Goal: Task Accomplishment & Management: Use online tool/utility

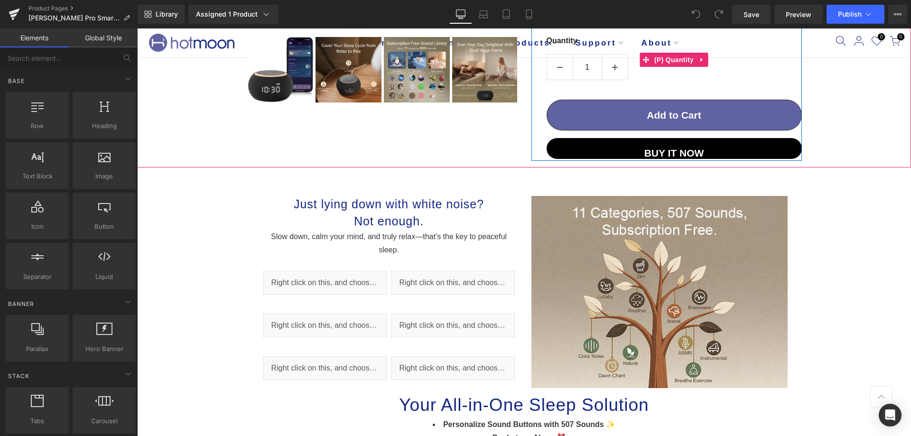
scroll to position [380, 0]
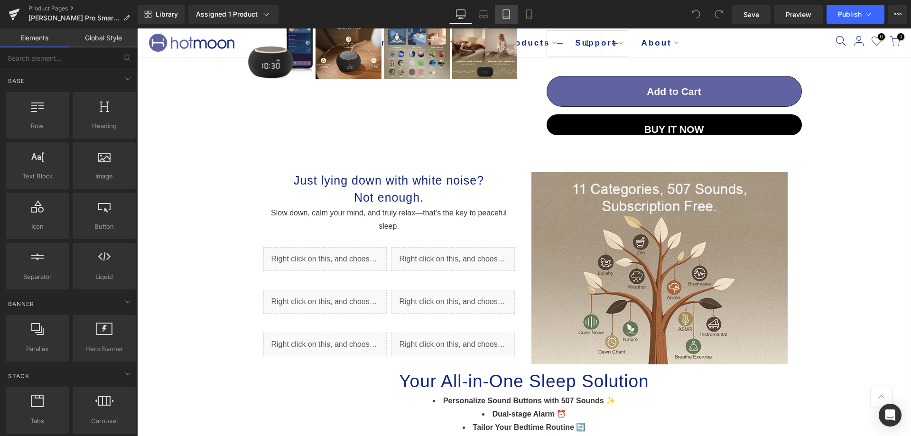
click at [498, 19] on link "Tablet" at bounding box center [506, 14] width 23 height 19
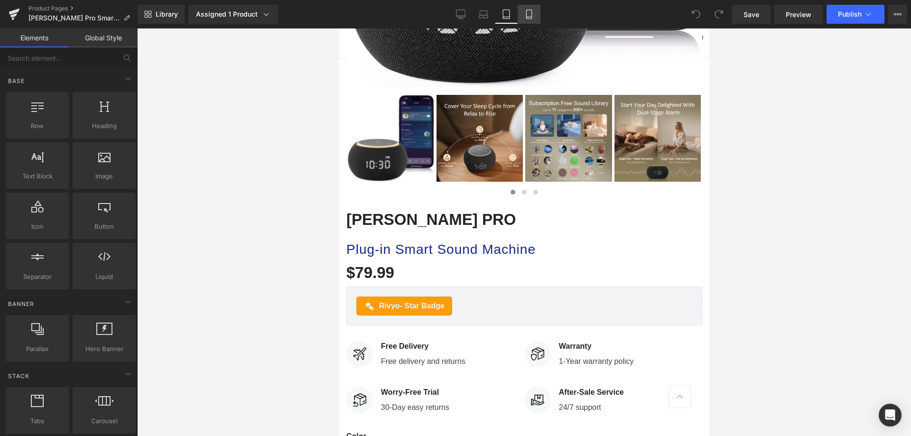
click at [529, 17] on icon at bounding box center [528, 17] width 5 height 0
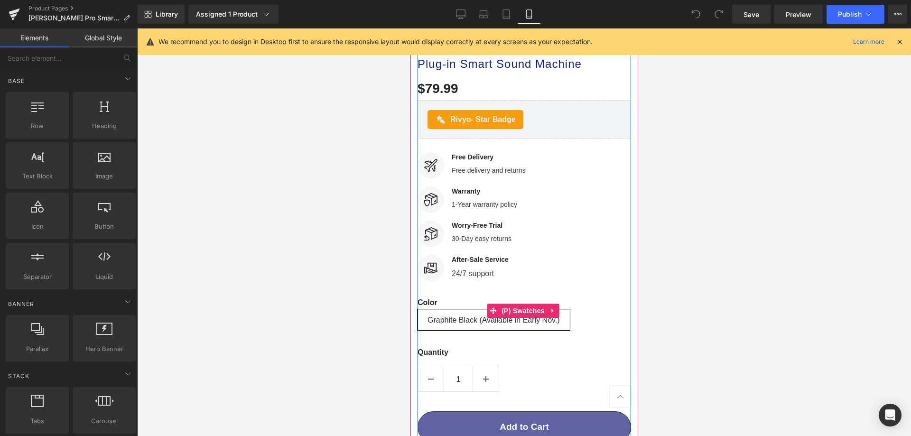
scroll to position [669, 0]
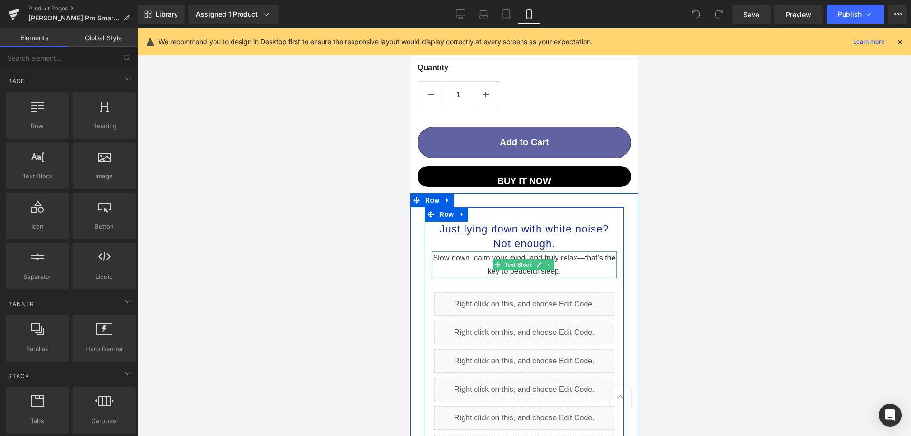
click at [575, 254] on span "alm your mind, and truly relax—that’s the key to peaceful sleep." at bounding box center [546, 264] width 138 height 21
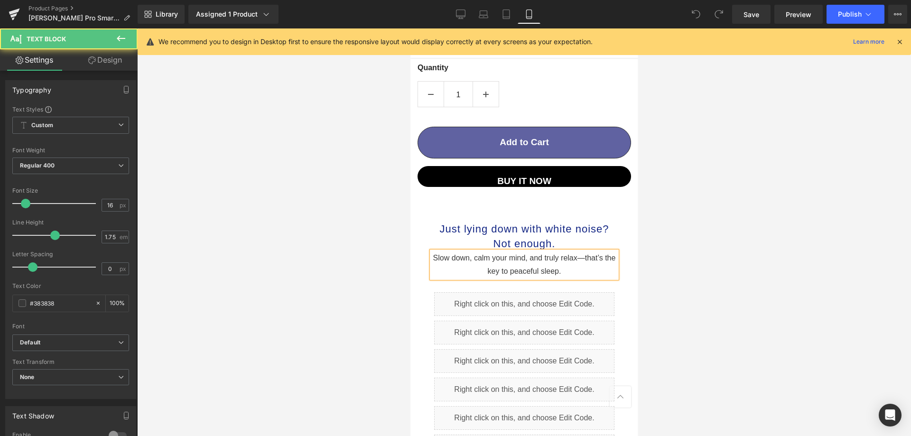
scroll to position [0, 0]
click at [583, 254] on span "alm your mind, and truly relax—that’s the key to peaceful sleep." at bounding box center [546, 264] width 138 height 21
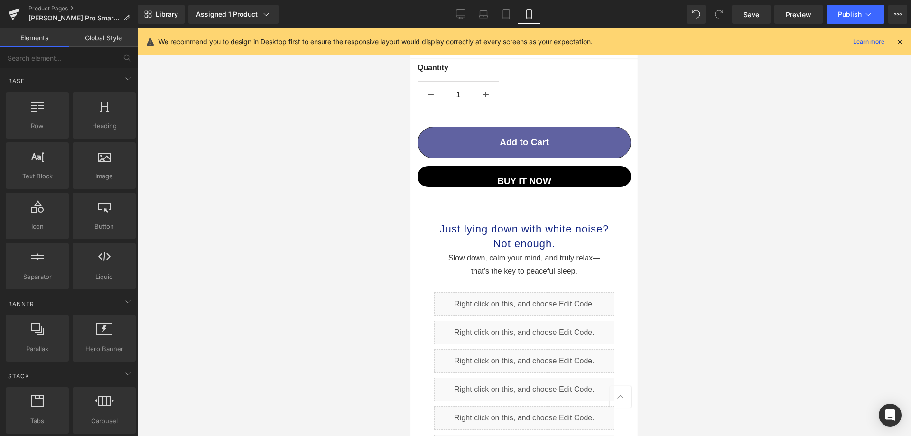
click at [650, 247] on div at bounding box center [524, 231] width 774 height 407
click at [455, 20] on link "Desktop" at bounding box center [460, 14] width 23 height 19
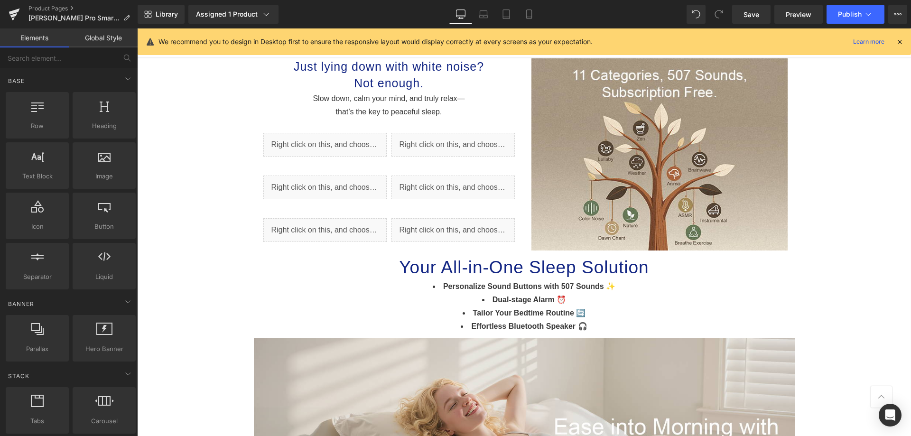
scroll to position [494, 0]
click at [529, 9] on link "Mobile" at bounding box center [529, 14] width 23 height 19
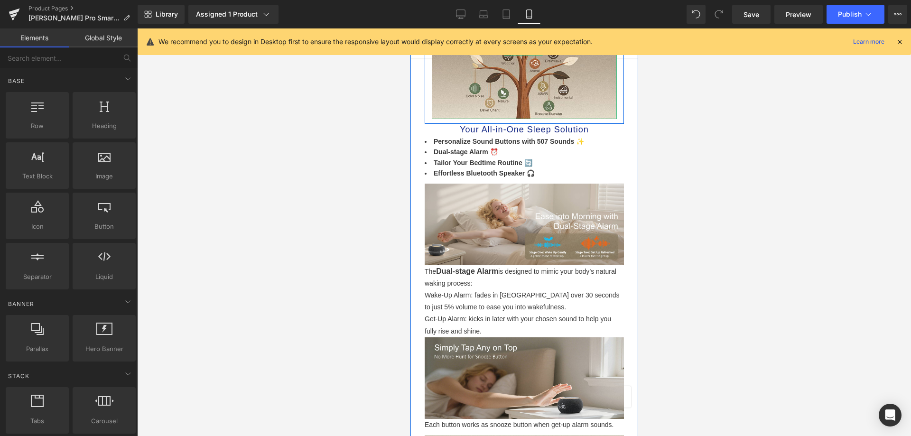
scroll to position [1161, 0]
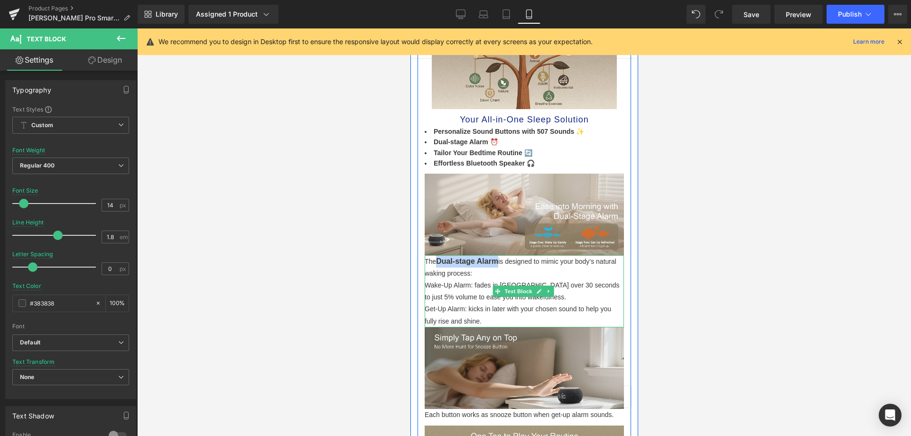
drag, startPoint x: 455, startPoint y: 258, endPoint x: 497, endPoint y: 252, distance: 42.6
click at [497, 255] on p "The Dual-stage Alarm is designed to mimic your body’s natural waking process:" at bounding box center [523, 267] width 199 height 24
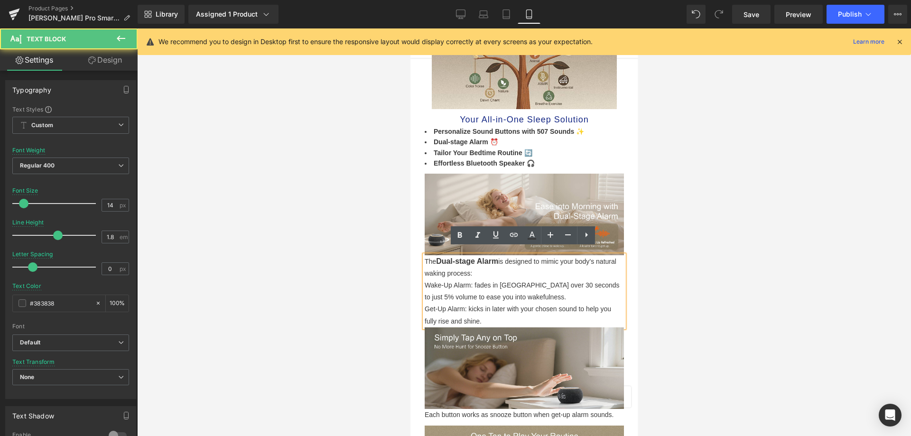
click at [469, 284] on p "Wake-Up Alarm: fades in [GEOGRAPHIC_DATA] over 30 seconds to just 5% volume to …" at bounding box center [523, 291] width 199 height 24
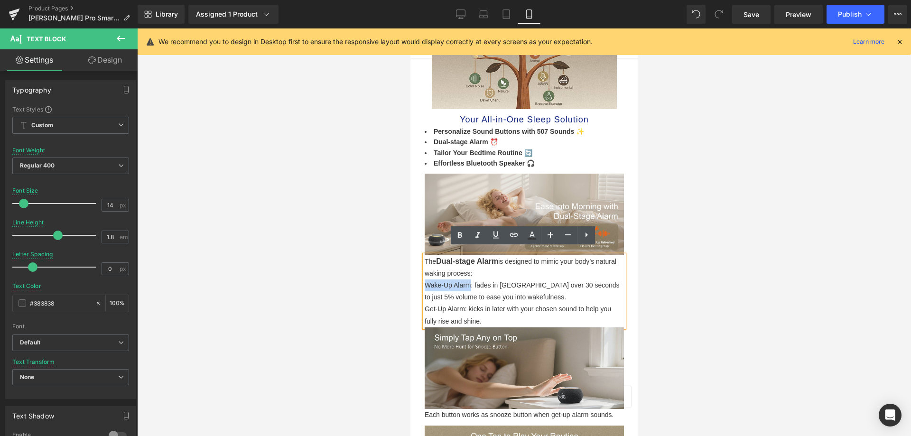
drag, startPoint x: 424, startPoint y: 277, endPoint x: 470, endPoint y: 281, distance: 46.7
click at [470, 281] on p "Wake-Up Alarm: fades in [GEOGRAPHIC_DATA] over 30 seconds to just 5% volume to …" at bounding box center [523, 291] width 199 height 24
copy p "Wake-Up Alarm"
drag, startPoint x: 457, startPoint y: 290, endPoint x: 458, endPoint y: 278, distance: 12.4
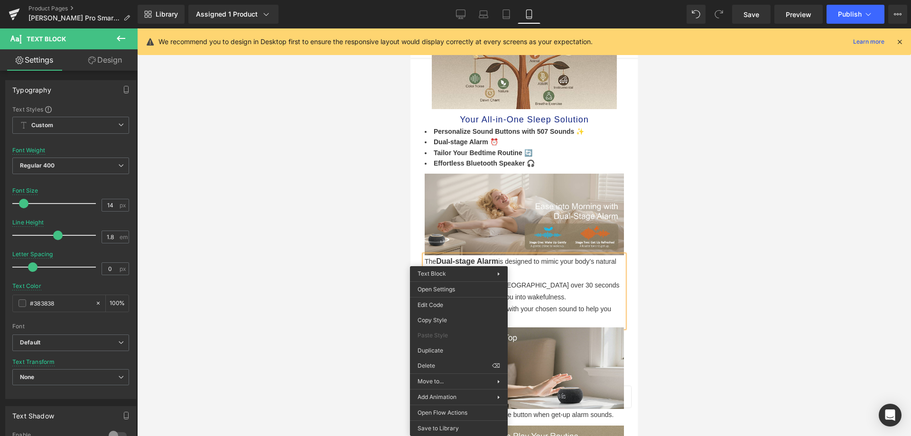
click at [334, 267] on div at bounding box center [524, 231] width 774 height 407
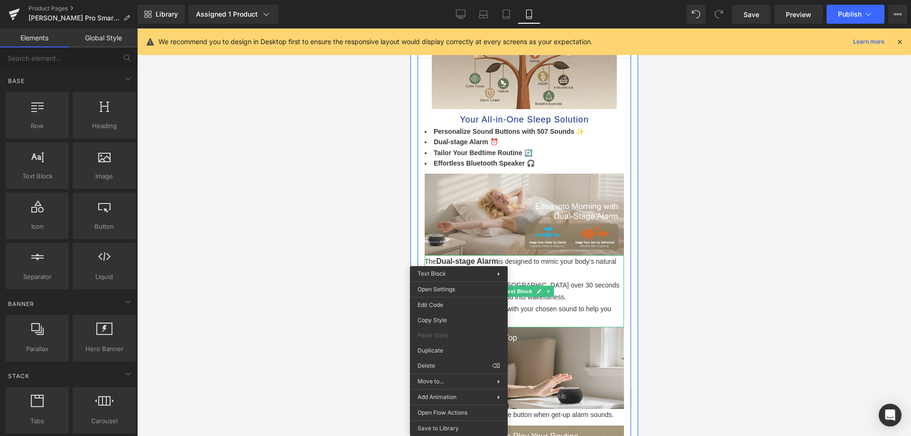
click at [584, 279] on p "Wake-Up Alarm: fades in [GEOGRAPHIC_DATA] over 30 seconds to just 5% volume to …" at bounding box center [523, 291] width 199 height 24
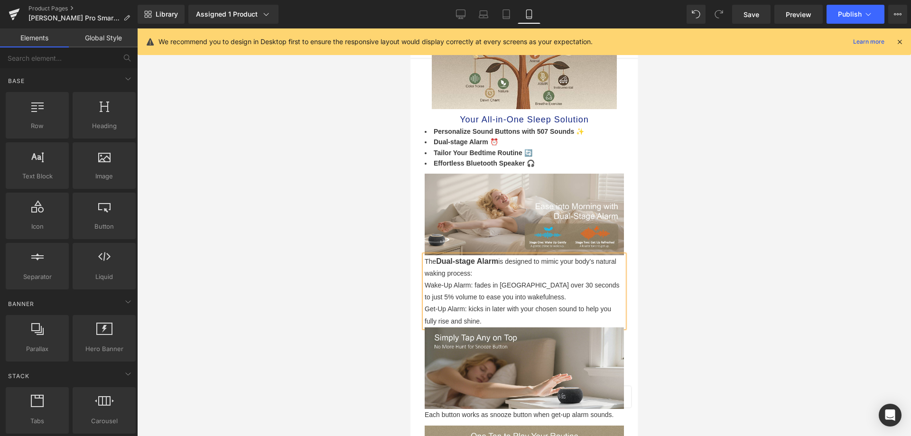
click at [703, 298] on div at bounding box center [524, 231] width 774 height 407
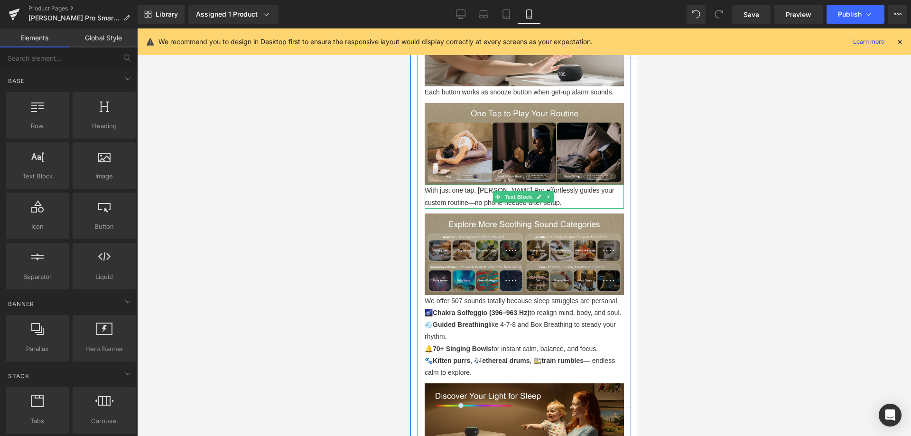
scroll to position [1493, 0]
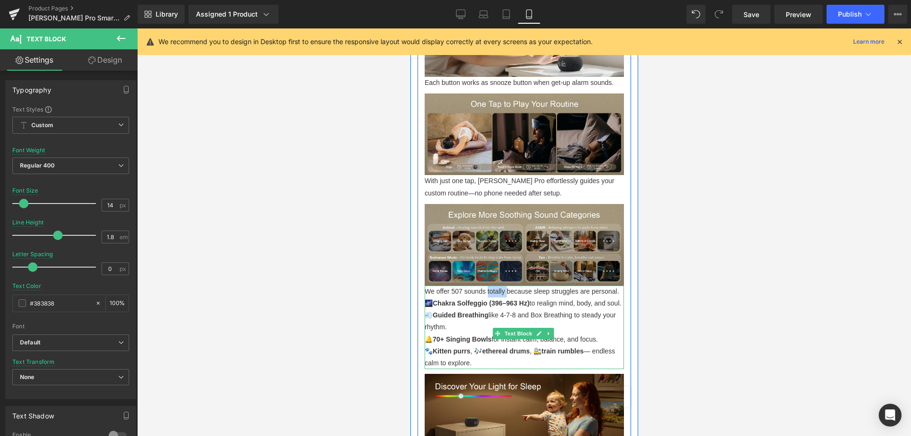
drag, startPoint x: 487, startPoint y: 283, endPoint x: 505, endPoint y: 284, distance: 18.6
click at [505, 287] on span "We offer 507 sounds totally because sleep struggles are personal." at bounding box center [521, 291] width 194 height 8
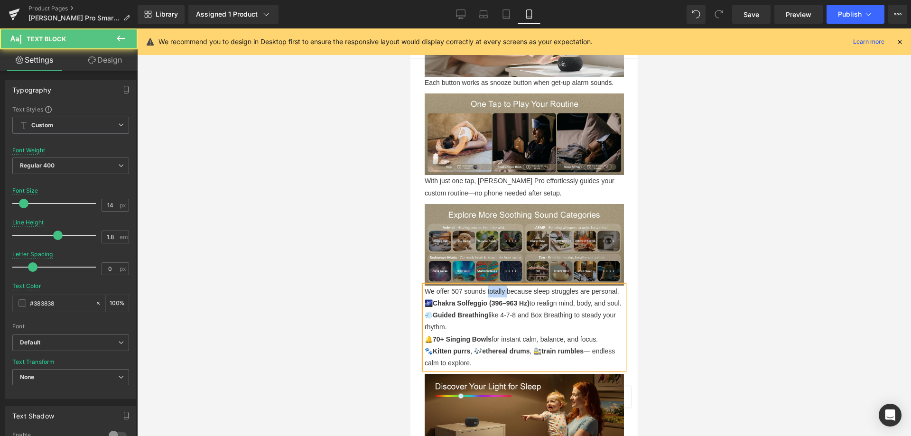
click at [503, 287] on span "We offer 507 sounds totally because sleep struggles are personal." at bounding box center [521, 291] width 194 height 8
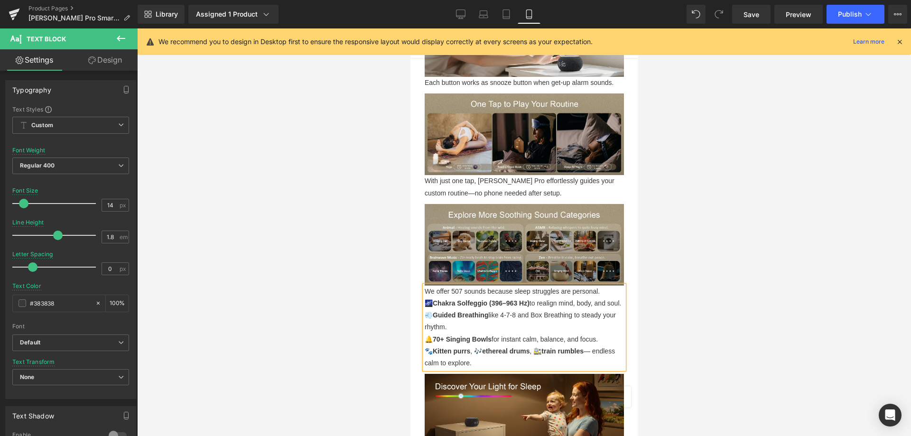
click at [510, 287] on span "We offer 507 sounds because sleep struggles are personal." at bounding box center [511, 291] width 175 height 8
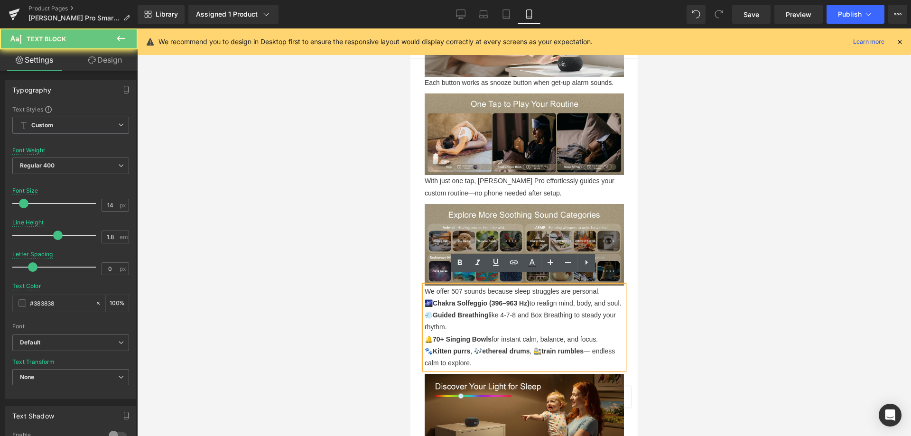
click at [532, 338] on p "💨 Guided Breathing like 4-7-8 and Box Breathing to steady your rhythm. 🔔 70+ Si…" at bounding box center [523, 327] width 199 height 36
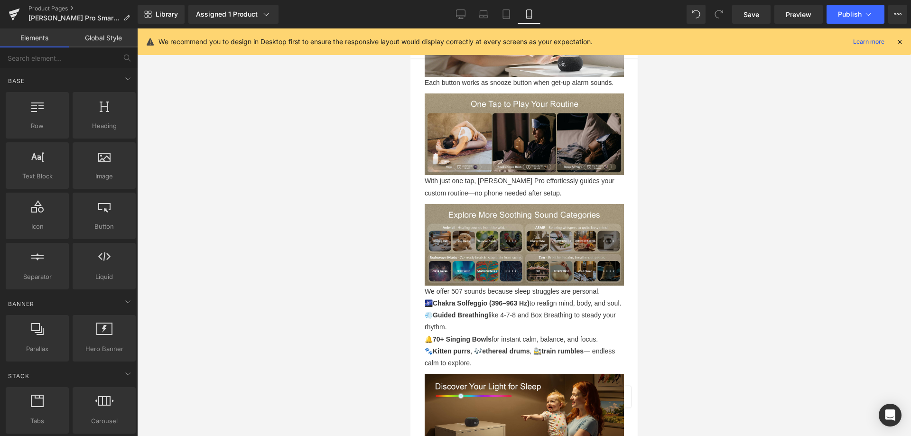
click at [652, 296] on div at bounding box center [524, 231] width 774 height 407
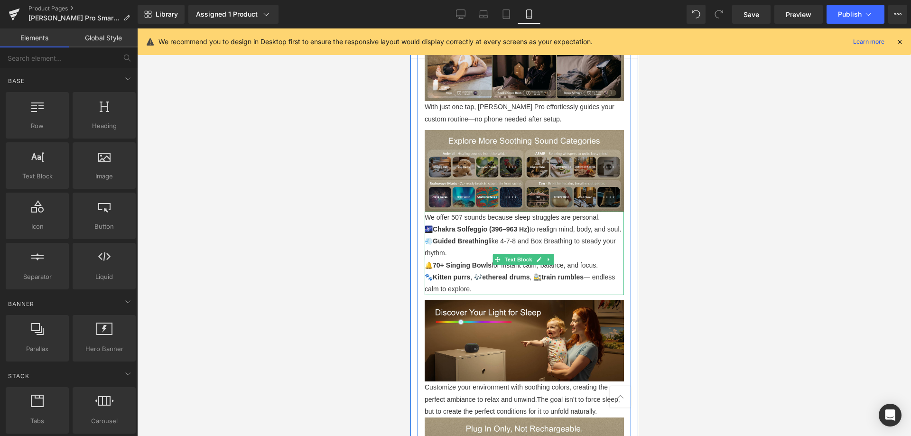
scroll to position [1683, 0]
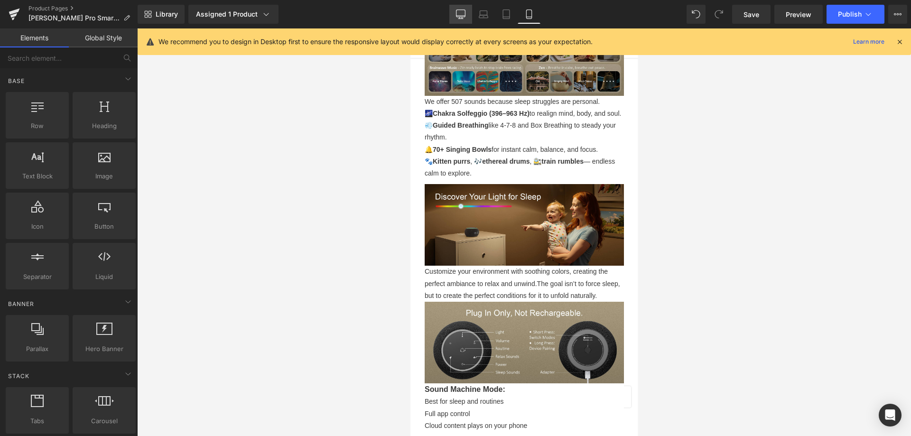
click at [461, 11] on icon at bounding box center [460, 13] width 9 height 9
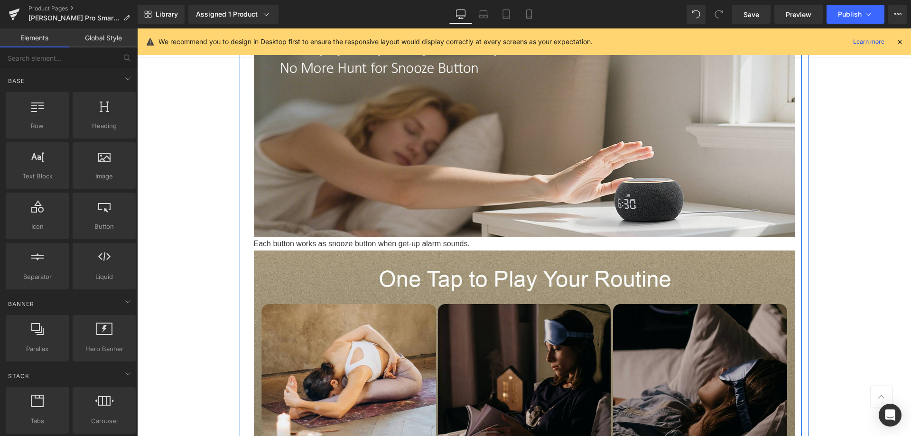
scroll to position [925, 0]
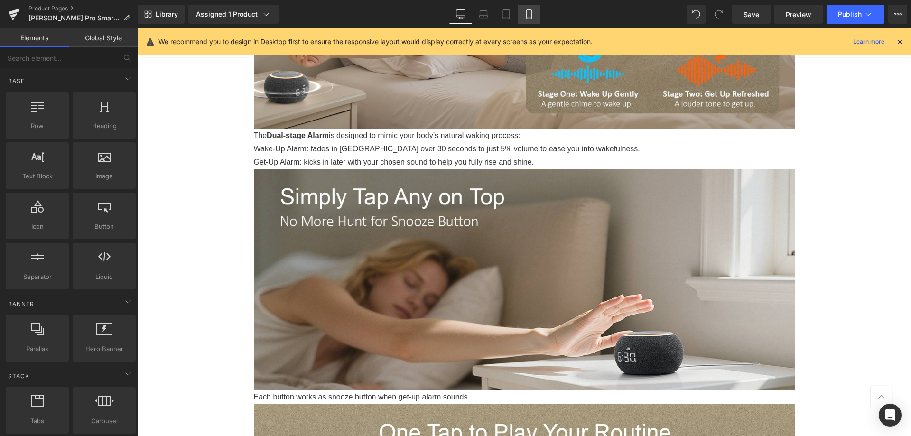
click at [531, 10] on icon at bounding box center [528, 13] width 9 height 9
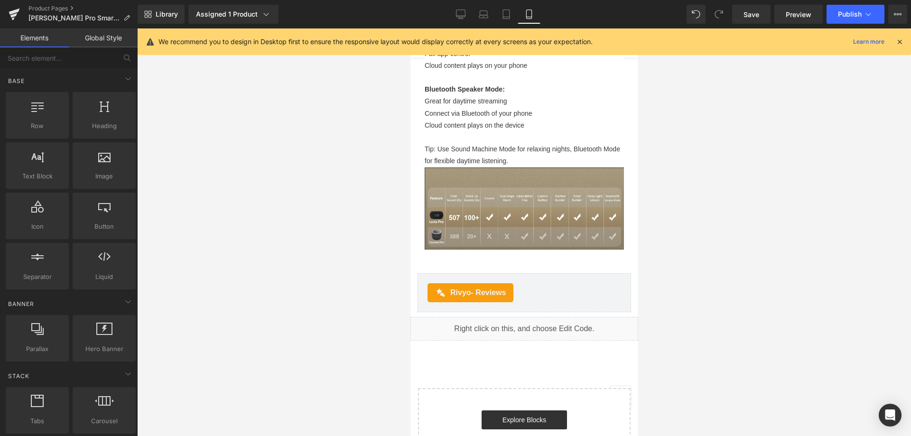
scroll to position [1886, 0]
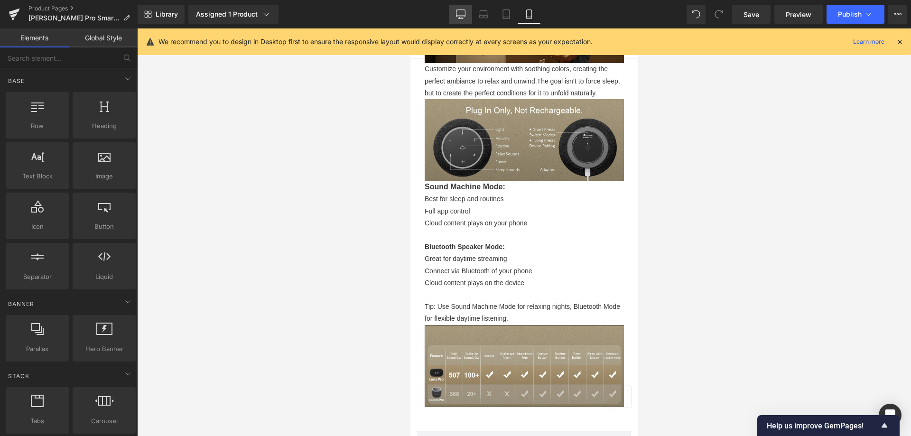
click at [451, 13] on link "Desktop" at bounding box center [460, 14] width 23 height 19
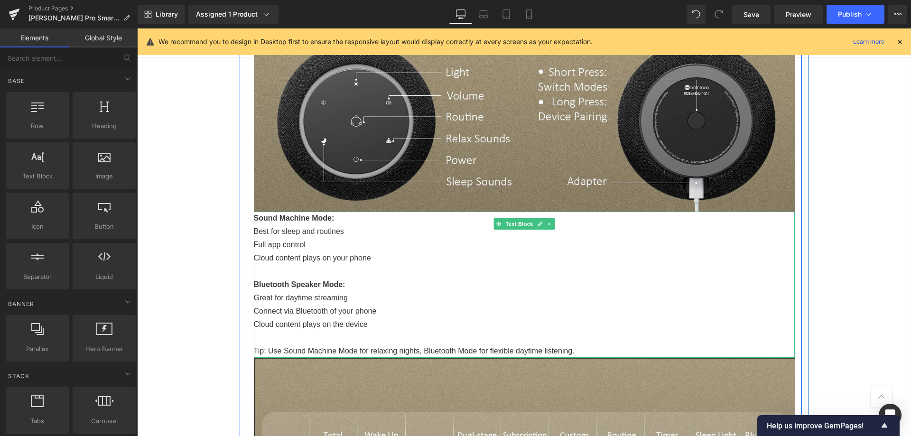
scroll to position [2112, 0]
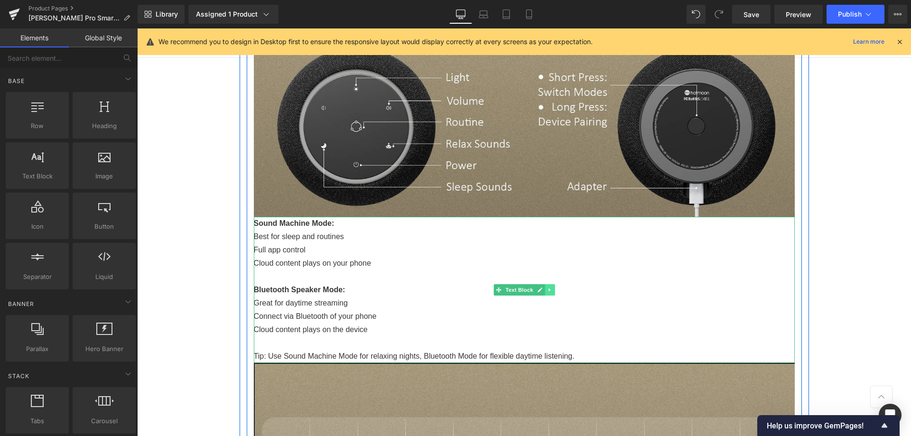
click at [549, 292] on link at bounding box center [550, 289] width 10 height 11
click at [540, 292] on link at bounding box center [545, 289] width 10 height 11
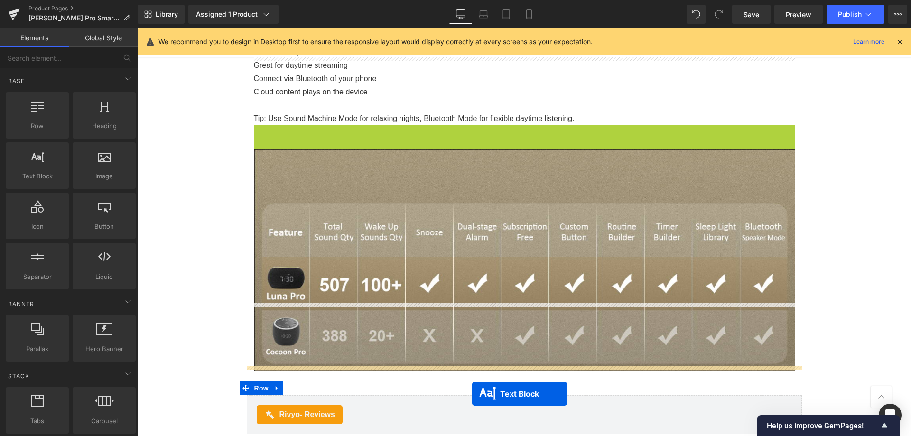
scroll to position [2416, 0]
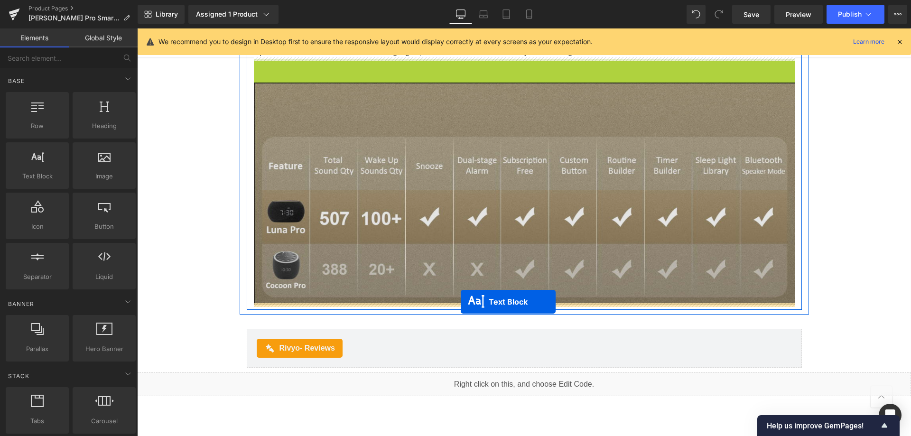
drag, startPoint x: 493, startPoint y: 185, endPoint x: 461, endPoint y: 302, distance: 121.2
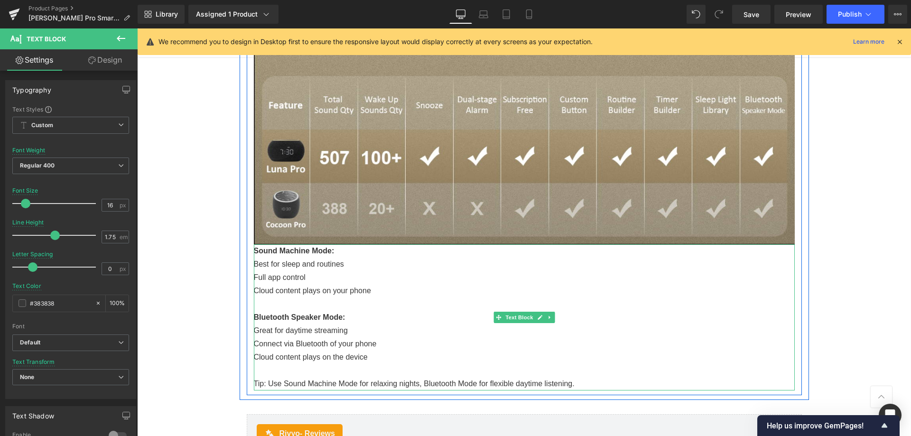
scroll to position [2511, 0]
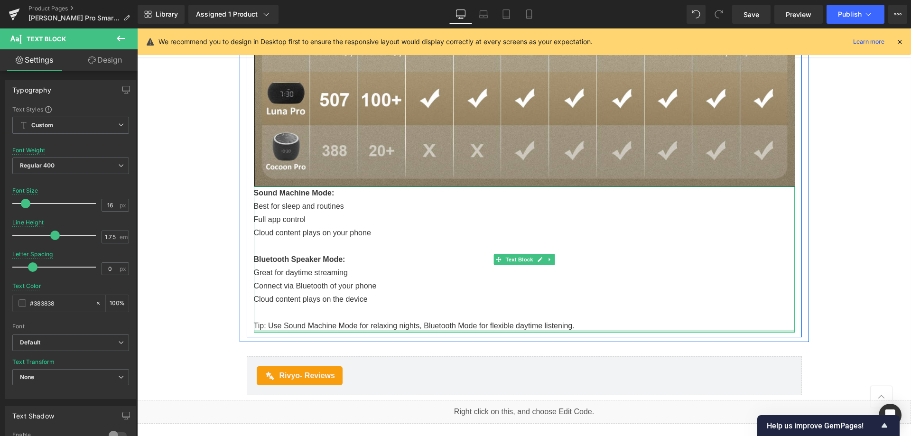
click at [592, 330] on div at bounding box center [524, 331] width 541 height 2
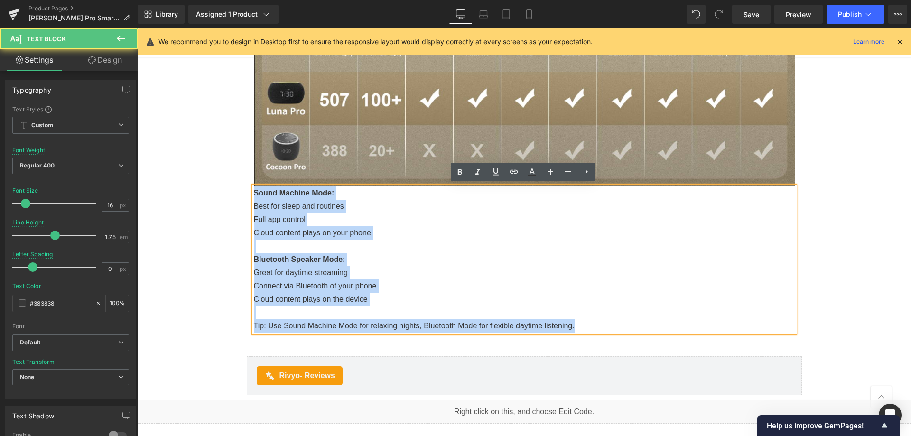
drag, startPoint x: 593, startPoint y: 324, endPoint x: 227, endPoint y: 188, distance: 390.9
copy div "Sound Machine Mode: Best for sleep and routines Full app control Cloud content …"
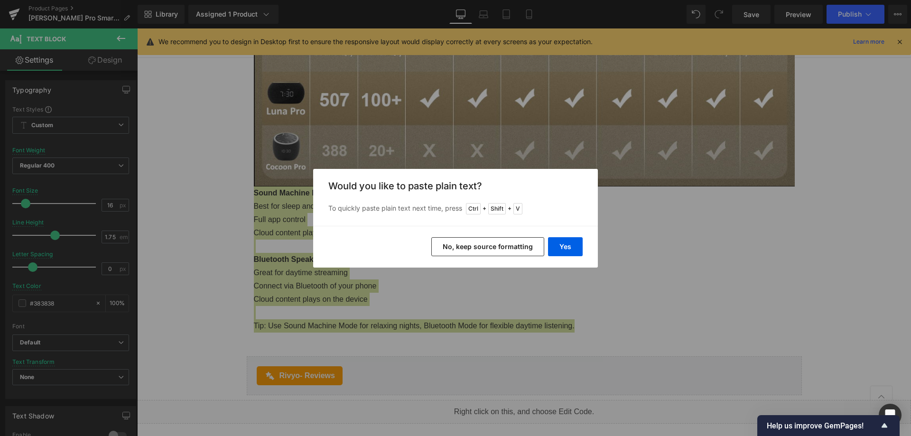
click at [538, 251] on button "No, keep source formatting" at bounding box center [487, 246] width 113 height 19
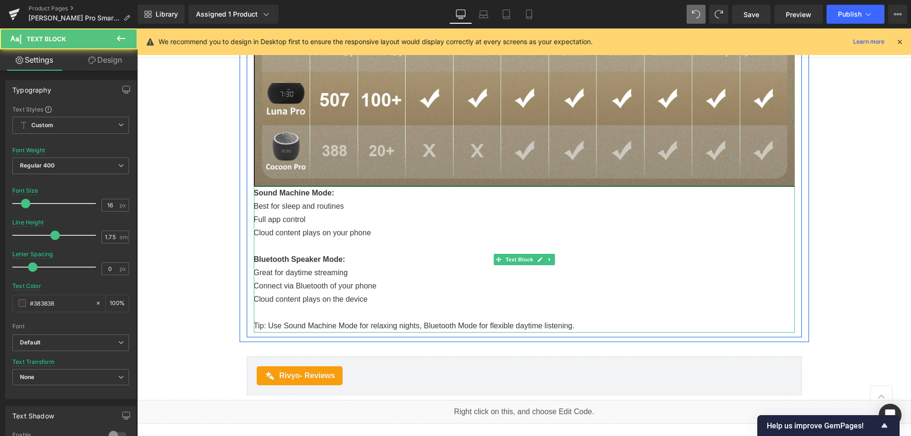
click at [602, 249] on p at bounding box center [524, 246] width 541 height 13
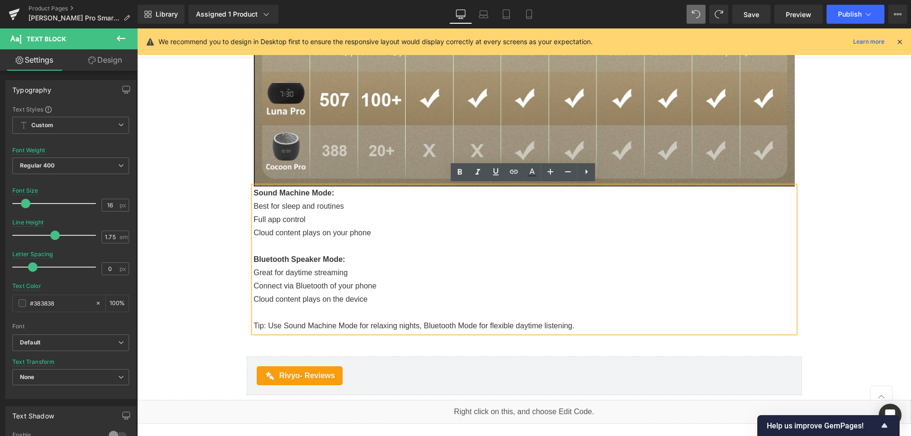
drag, startPoint x: 601, startPoint y: 324, endPoint x: 251, endPoint y: 191, distance: 374.3
click at [254, 191] on div "Sound Machine Mode: Best for sleep and routines Full app control Cloud content …" at bounding box center [524, 259] width 541 height 146
click at [346, 240] on p at bounding box center [524, 246] width 541 height 13
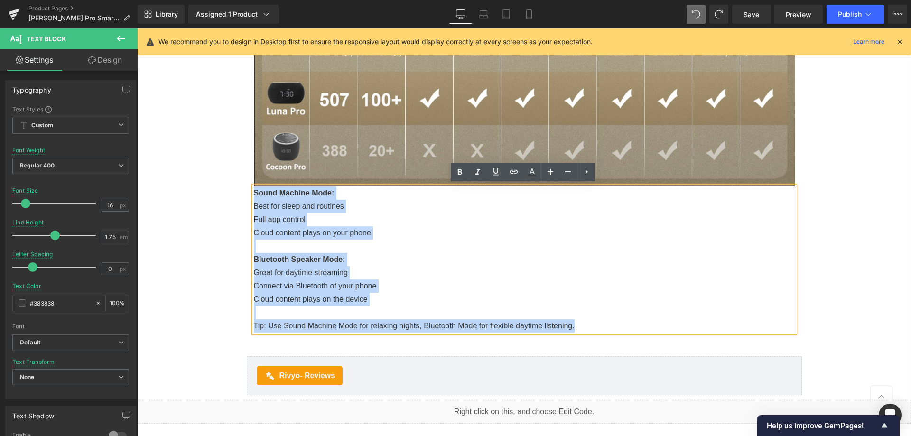
drag, startPoint x: 578, startPoint y: 325, endPoint x: 245, endPoint y: 193, distance: 358.8
copy div "Sound Machine Mode: Best for sleep and routines Full app control Cloud content …"
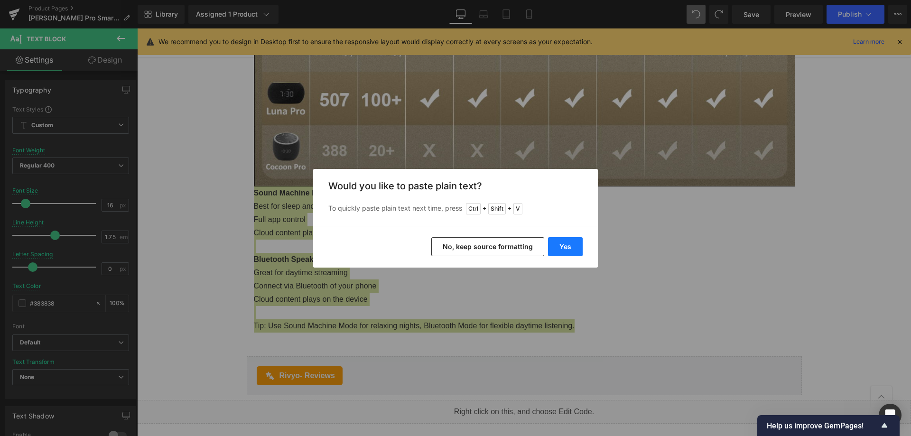
click at [578, 247] on button "Yes" at bounding box center [565, 246] width 35 height 19
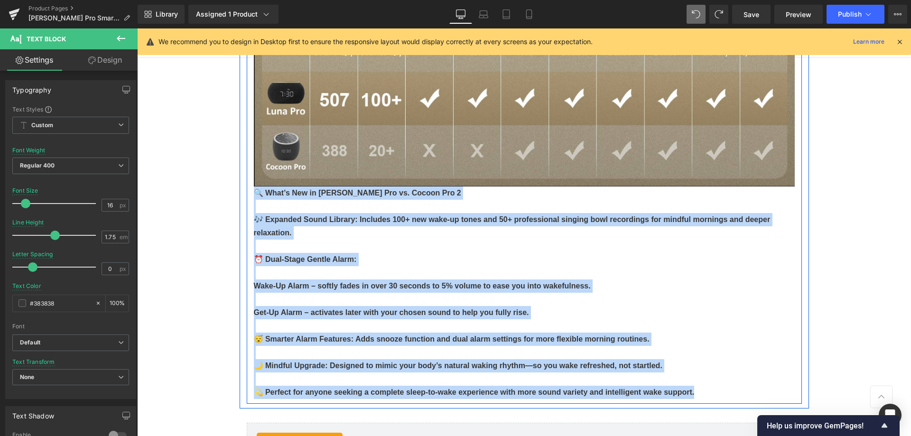
drag, startPoint x: 730, startPoint y: 389, endPoint x: 249, endPoint y: 196, distance: 518.6
copy div "🔍 What’s New in [PERSON_NAME] Pro vs. Cocoon Pro 2 🎶 Expanded Sound Library: In…"
click at [592, 319] on p at bounding box center [524, 325] width 541 height 13
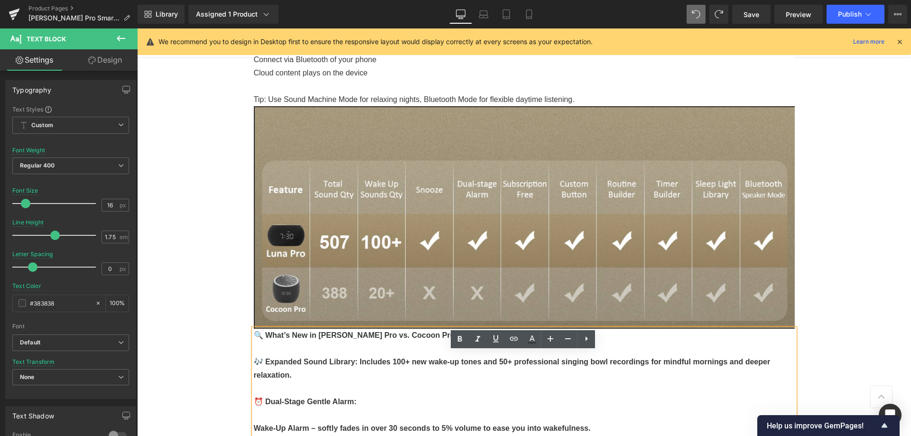
scroll to position [2321, 0]
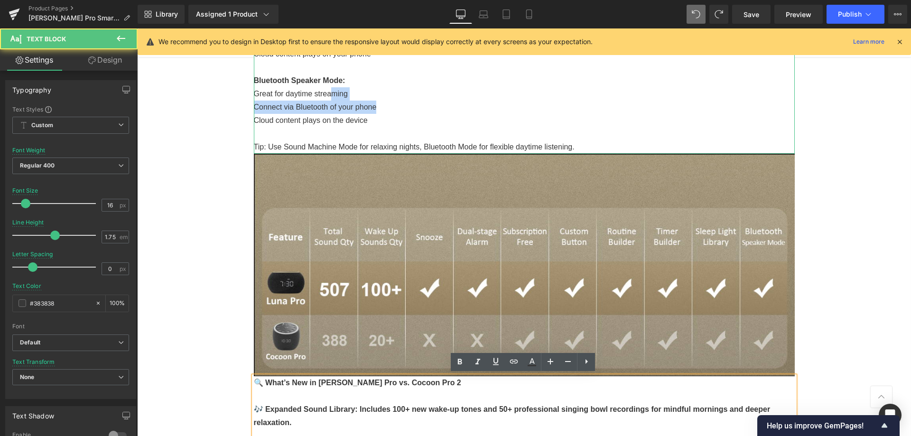
click at [379, 111] on div "Sound Machine Mode: Best for sleep and routines Full app control Cloud content …" at bounding box center [524, 81] width 541 height 146
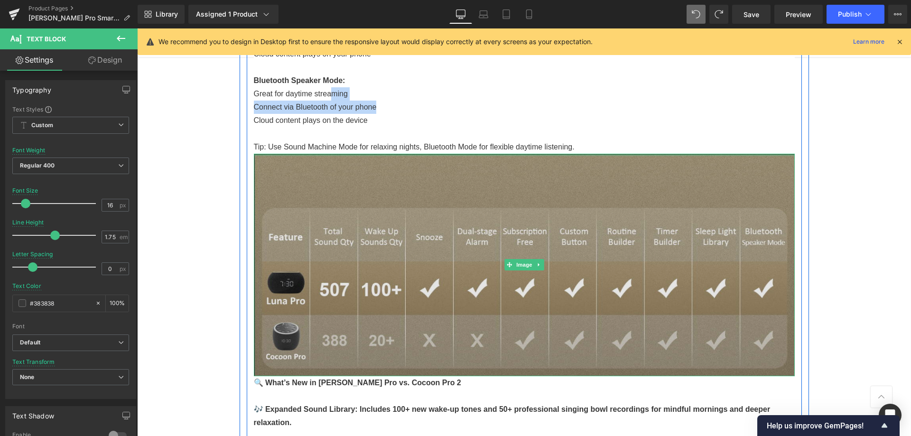
scroll to position [2179, 0]
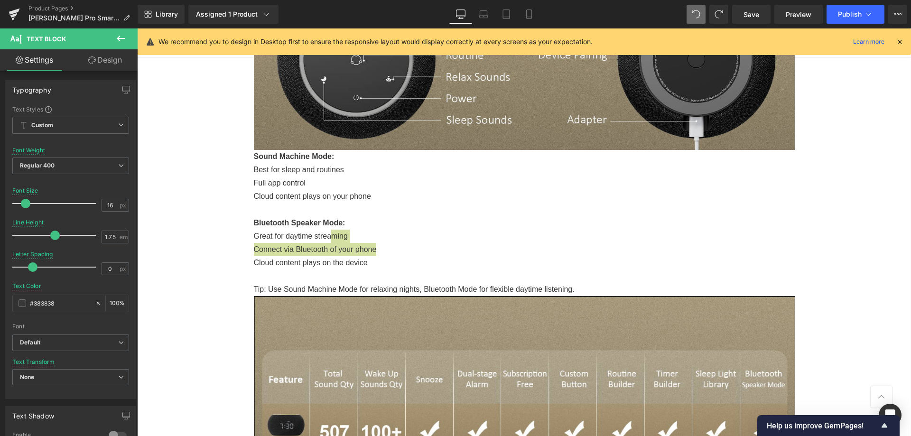
click at [897, 38] on icon at bounding box center [899, 41] width 9 height 9
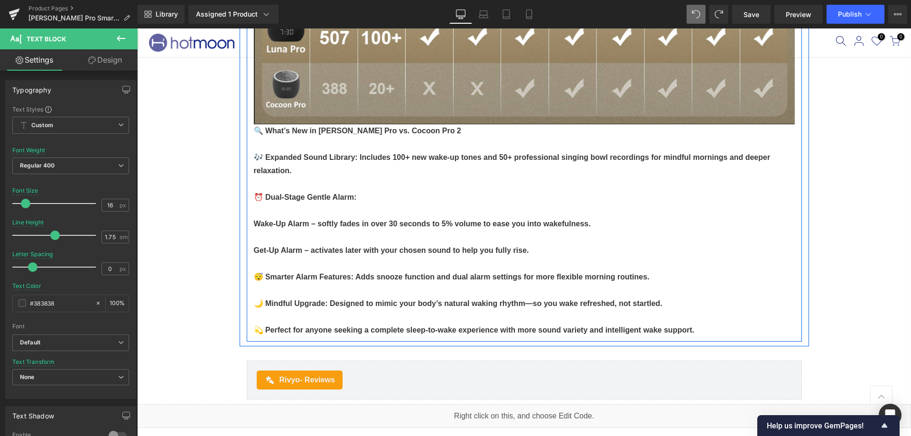
scroll to position [2606, 0]
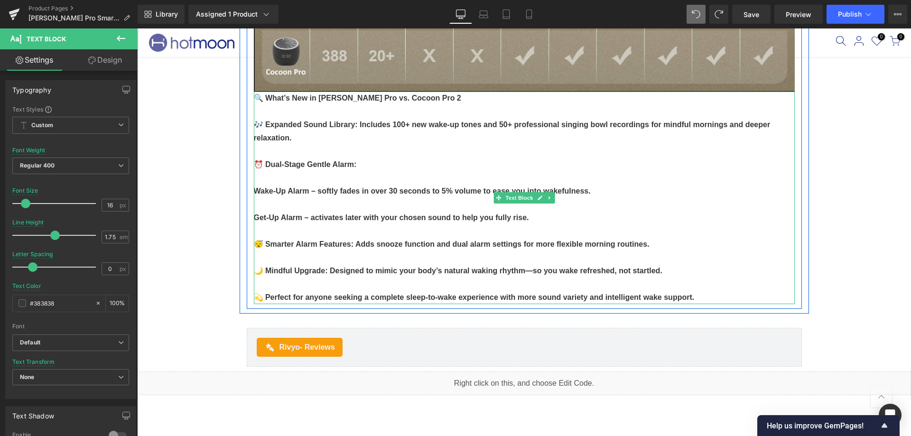
click at [737, 279] on p at bounding box center [524, 284] width 541 height 13
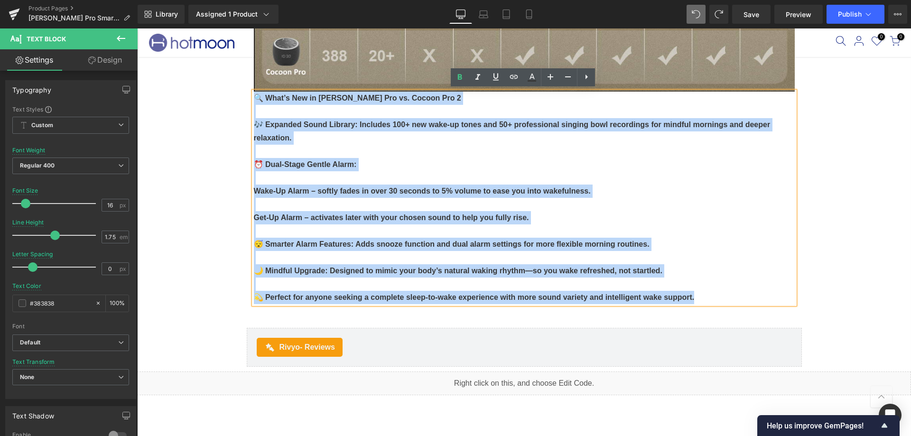
drag, startPoint x: 730, startPoint y: 295, endPoint x: 254, endPoint y: 95, distance: 515.8
click at [254, 95] on div "🔍 What’s New in [PERSON_NAME] Pro vs. Cocoon Pro 2 🎶 Expanded Sound Library: In…" at bounding box center [524, 198] width 541 height 213
copy div "🔍 What’s New in [PERSON_NAME] Pro vs. Cocoon Pro 2 🎶 Expanded Sound Library: In…"
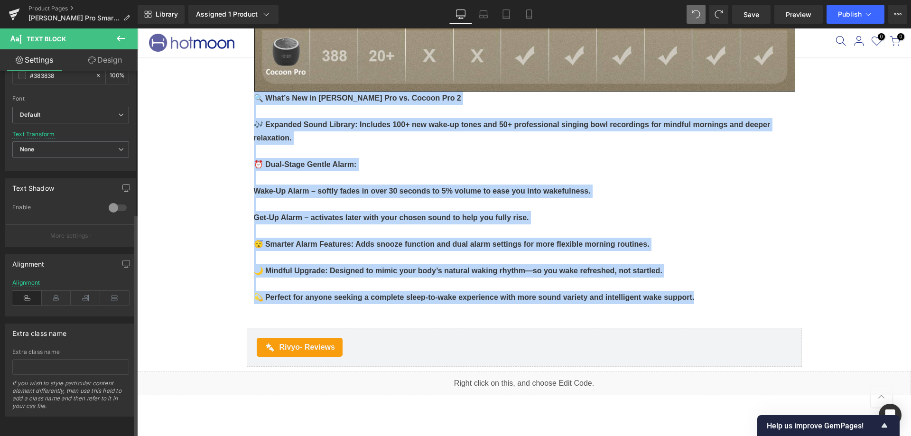
scroll to position [236, 0]
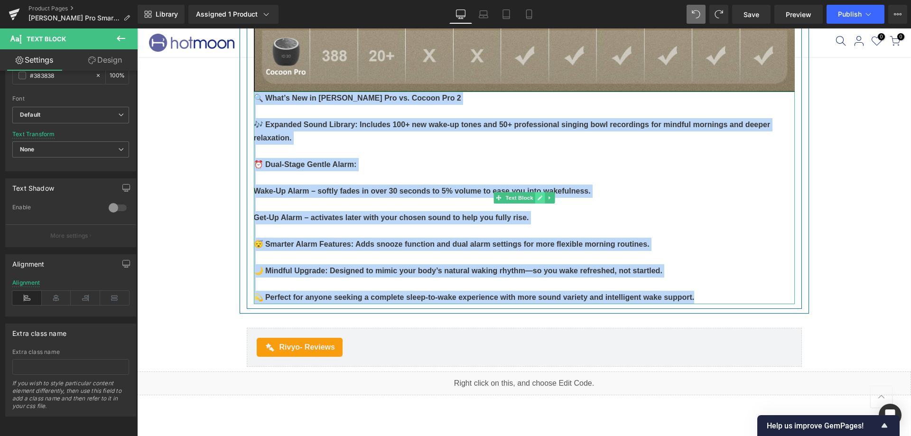
click at [541, 197] on icon at bounding box center [539, 198] width 5 height 6
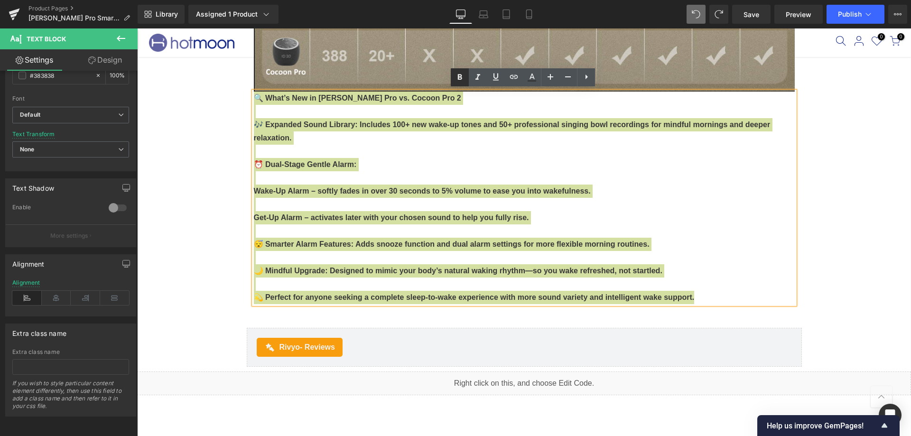
click at [457, 78] on icon at bounding box center [459, 77] width 11 height 11
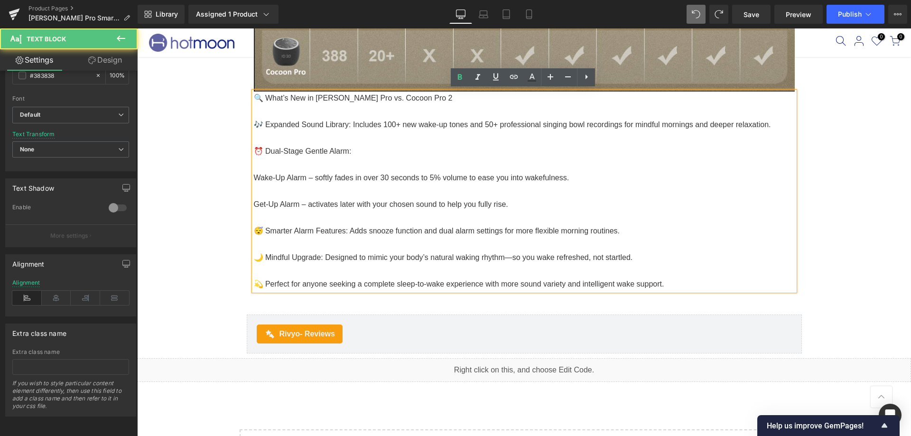
click at [447, 202] on font "Get-Up Alarm – activates later with your chosen sound to help you fully rise." at bounding box center [381, 204] width 254 height 8
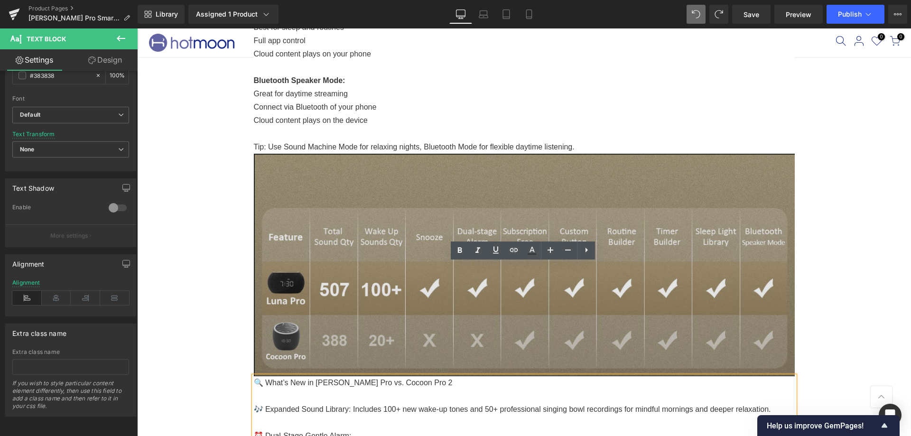
scroll to position [2463, 0]
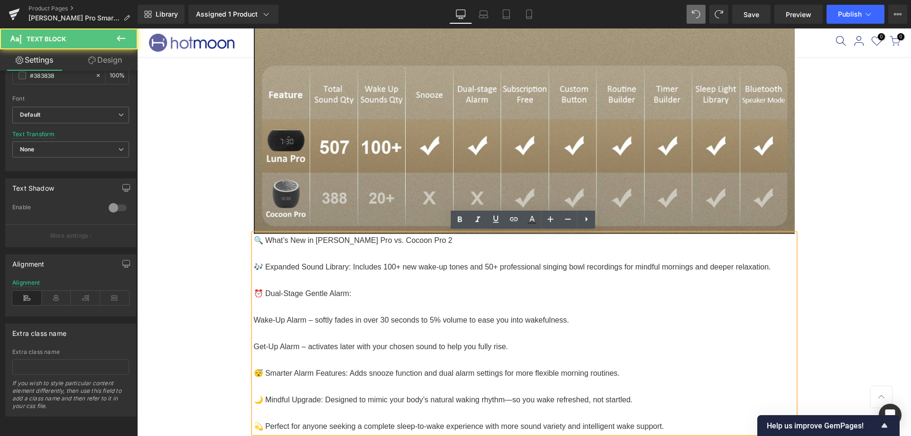
click at [444, 265] on font "🎶 Expanded Sound Library: Includes 100+ new wake-up tones and 50+ professional …" at bounding box center [512, 267] width 517 height 8
click at [403, 317] on font "Wake-Up Alarm – softly fades in over 30 seconds to 5% volume to ease you into w…" at bounding box center [411, 320] width 315 height 8
click at [267, 370] on font "😴 Smarter Alarm Features: Adds snooze function and dual alarm settings for more…" at bounding box center [437, 373] width 366 height 8
click at [265, 372] on font "😴 Smarter Alarm Features: Adds snooze function and dual alarm settings for more…" at bounding box center [437, 373] width 366 height 8
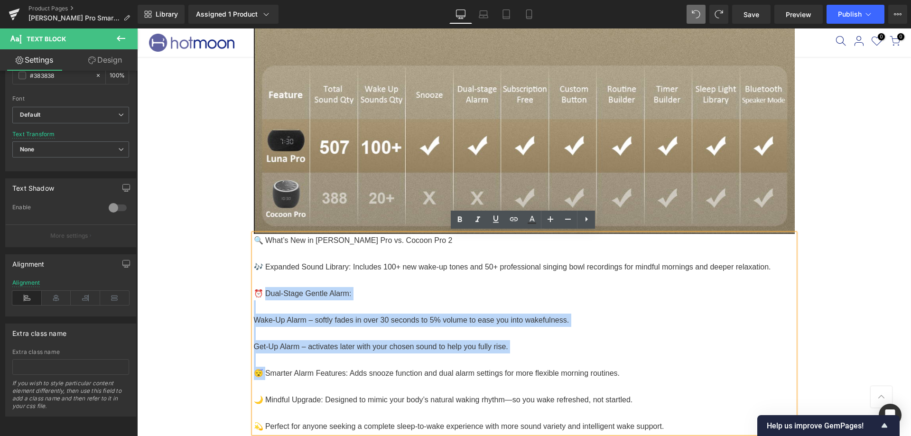
drag, startPoint x: 265, startPoint y: 372, endPoint x: 265, endPoint y: 293, distance: 78.7
click at [265, 293] on div "🔍 What’s New in [PERSON_NAME] Pro vs. Cocoon Pro 2 🎶 Expanded Sound Library: In…" at bounding box center [524, 333] width 541 height 199
copy div "Dual-Stage Gentle Alarm: Wake-Up Alarm – softly fades in over 30 seconds to 5% …"
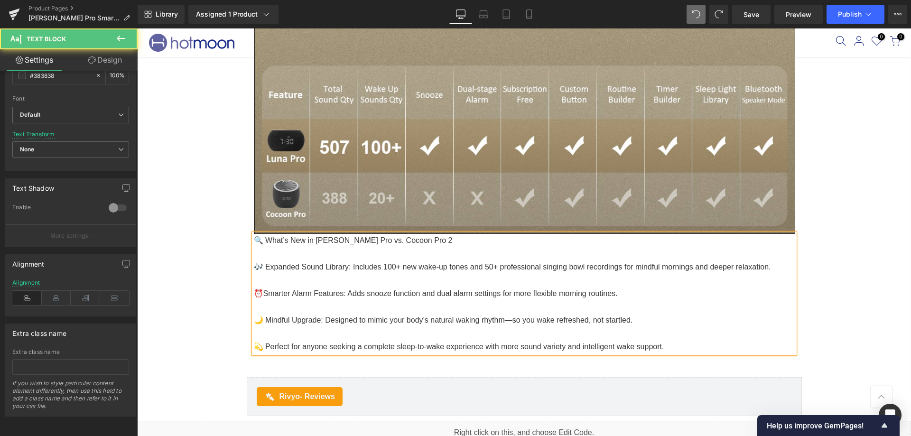
click at [263, 281] on p at bounding box center [524, 280] width 541 height 13
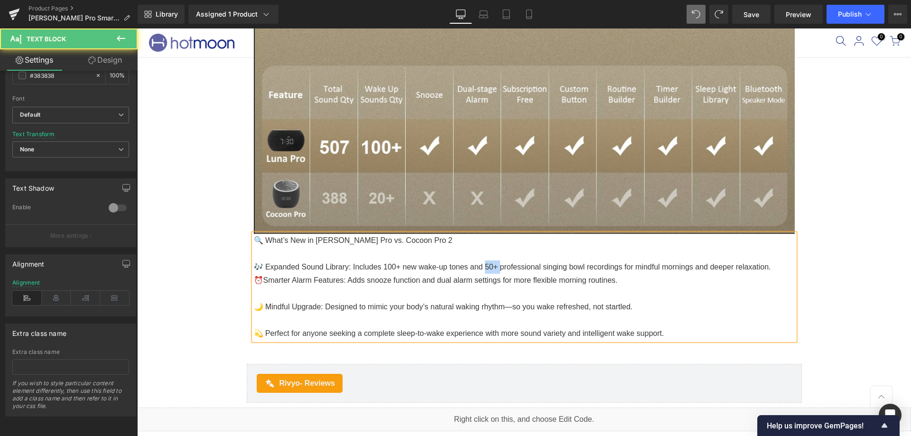
drag, startPoint x: 483, startPoint y: 266, endPoint x: 498, endPoint y: 265, distance: 14.7
click at [498, 265] on font "🎶 Expanded Sound Library: Includes 100+ new wake-up tones and 50+ professional …" at bounding box center [512, 267] width 517 height 8
copy font "0+ p"
click at [450, 279] on span "Smarter Alarm Features: Adds snooze function and dual alarm settings for more f…" at bounding box center [440, 280] width 354 height 8
click at [313, 296] on p at bounding box center [524, 293] width 541 height 13
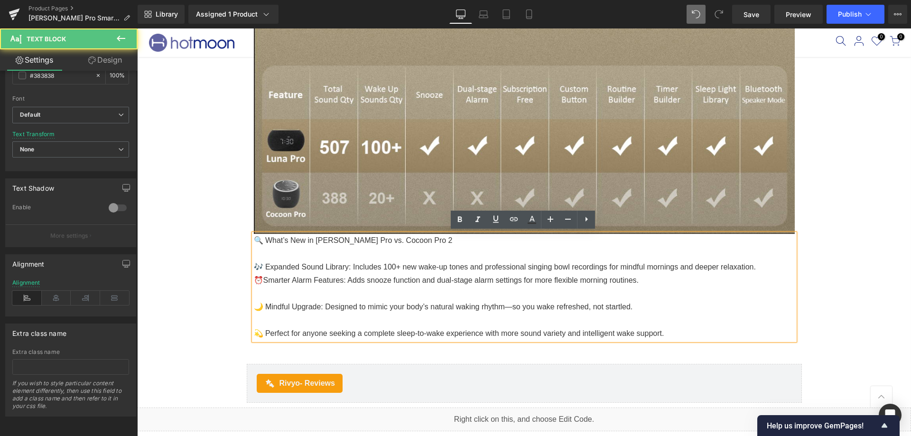
click at [275, 319] on p at bounding box center [524, 320] width 541 height 13
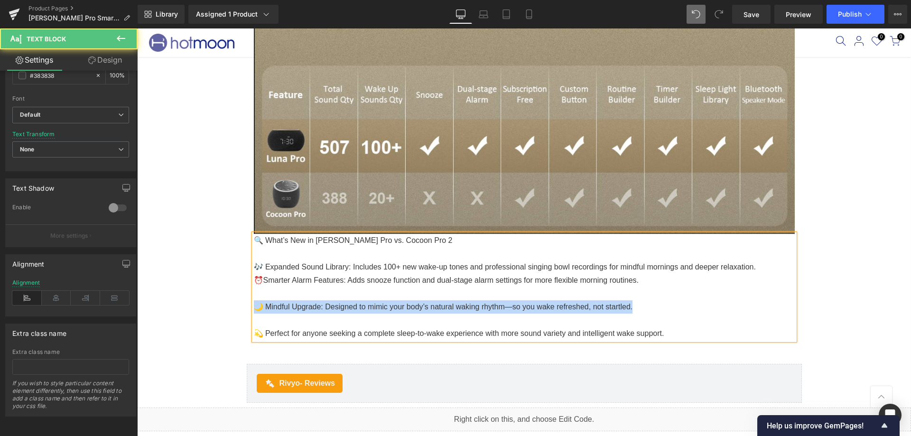
drag, startPoint x: 275, startPoint y: 319, endPoint x: 240, endPoint y: 300, distance: 39.7
copy font "🌙 Mindful Upgrade: Designed to mimic your body’s natural waking rhythm—so you w…"
click at [480, 300] on p "🌙 Mindful Upgrade: Designed to mimic your body’s natural waking rhythm—so you w…" at bounding box center [524, 306] width 541 height 13
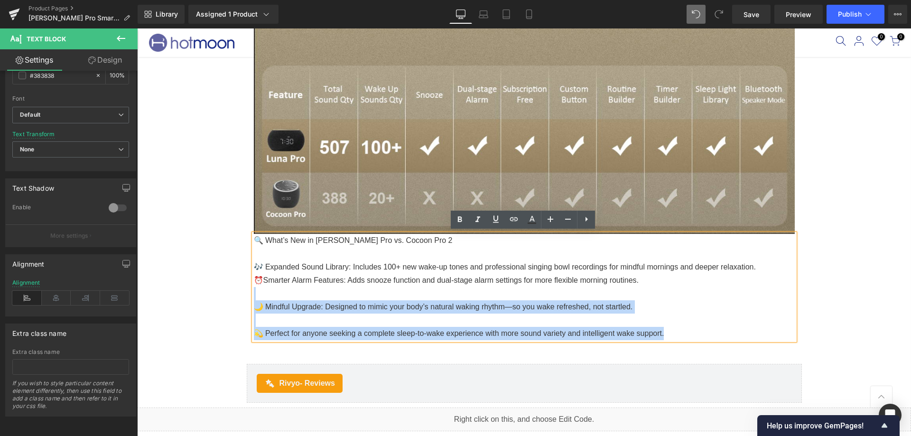
drag, startPoint x: 671, startPoint y: 331, endPoint x: 237, endPoint y: 286, distance: 435.9
copy div "🌙 Mindful Upgrade: Designed to mimic your body’s natural waking rhythm—so you w…"
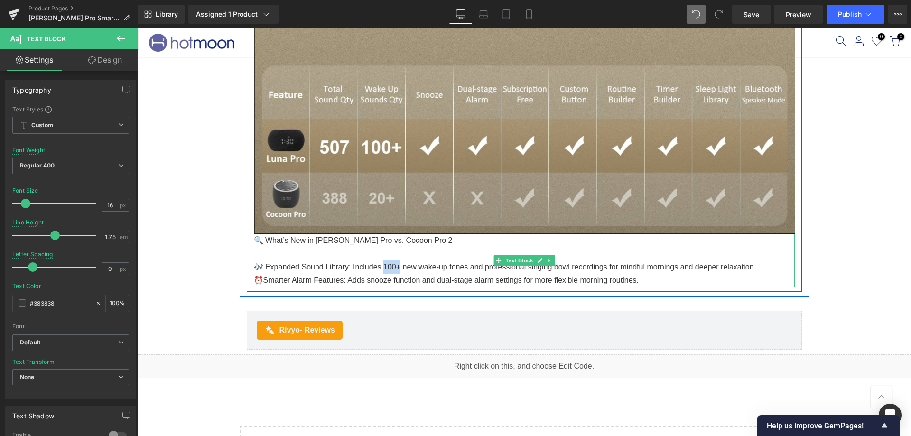
drag, startPoint x: 381, startPoint y: 266, endPoint x: 397, endPoint y: 266, distance: 15.2
click at [397, 266] on font "🎶 Expanded Sound Library: Includes 100+ new wake-up tones and professional sing…" at bounding box center [505, 267] width 502 height 8
copy font "00+"
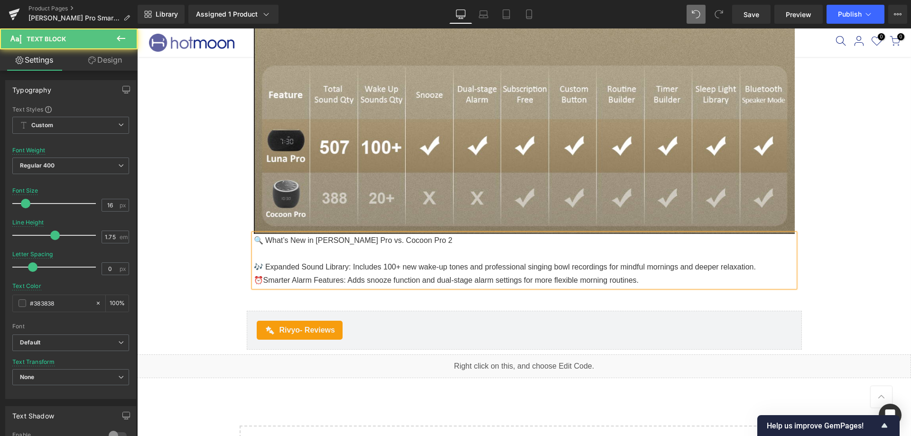
click at [634, 279] on span "Smarter Alarm Features: Adds snooze function and dual-stage alarm settings for …" at bounding box center [451, 280] width 376 height 8
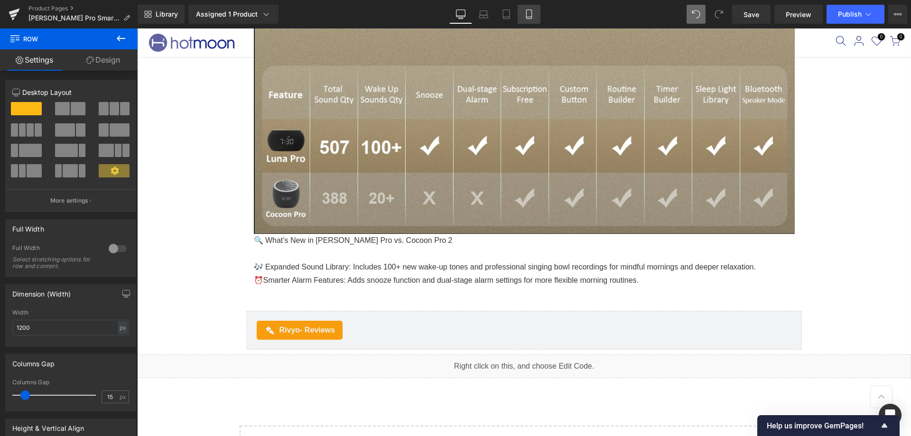
click at [536, 14] on link "Mobile" at bounding box center [529, 14] width 23 height 19
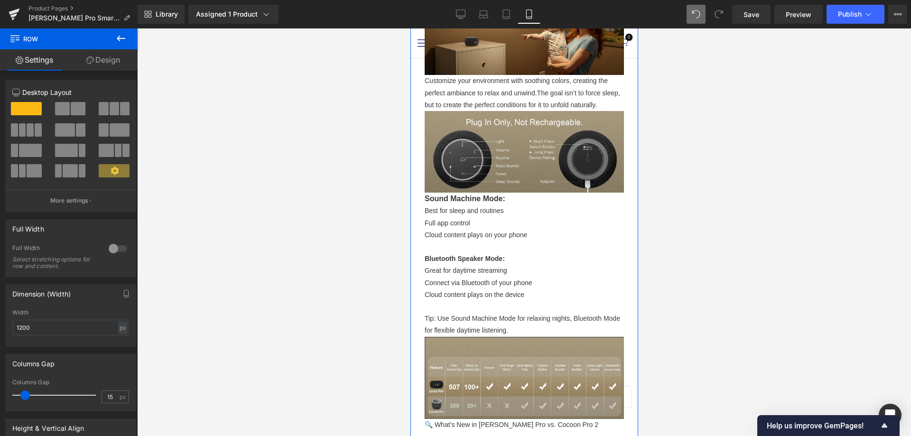
scroll to position [2114, 0]
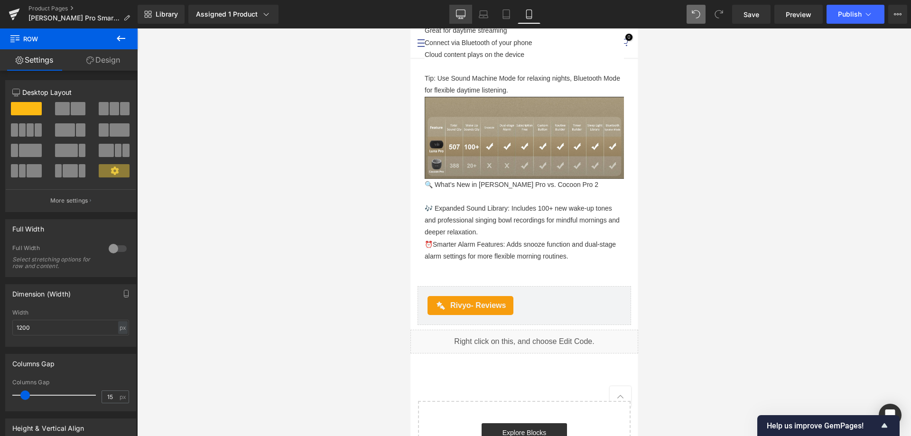
click at [455, 12] on link "Desktop" at bounding box center [460, 14] width 23 height 19
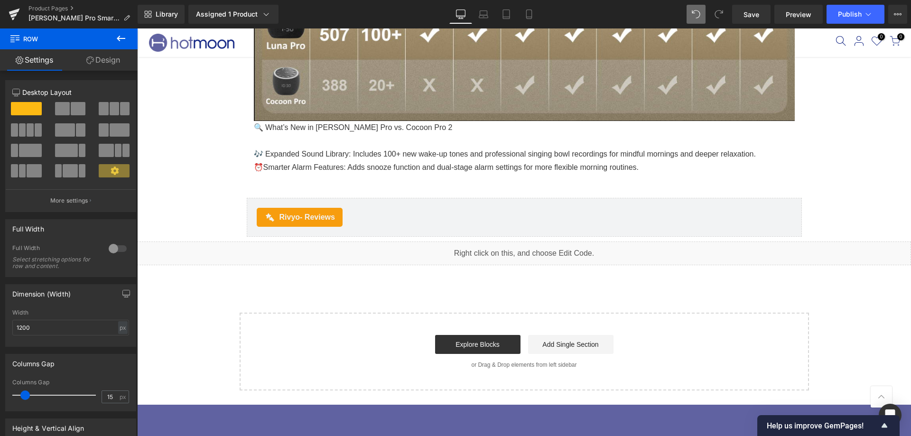
scroll to position [2444, 0]
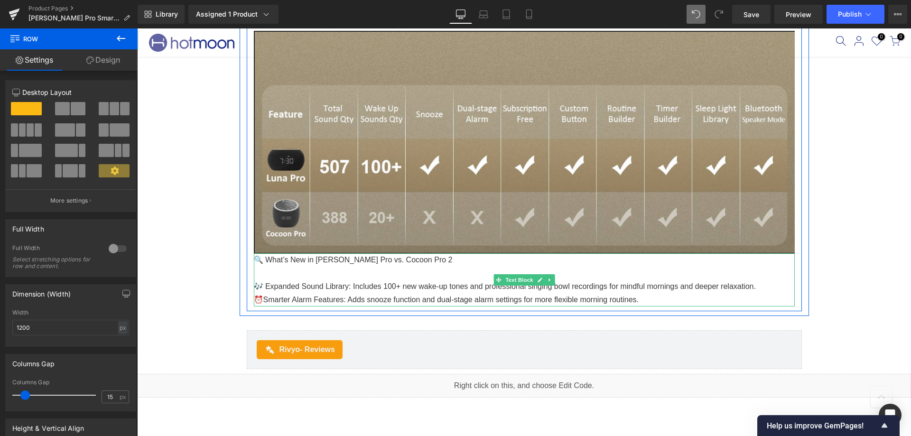
click at [648, 301] on p "⏰ Smarter Alarm Features: Adds snooze function and dual-stage alarm settings fo…" at bounding box center [524, 299] width 541 height 13
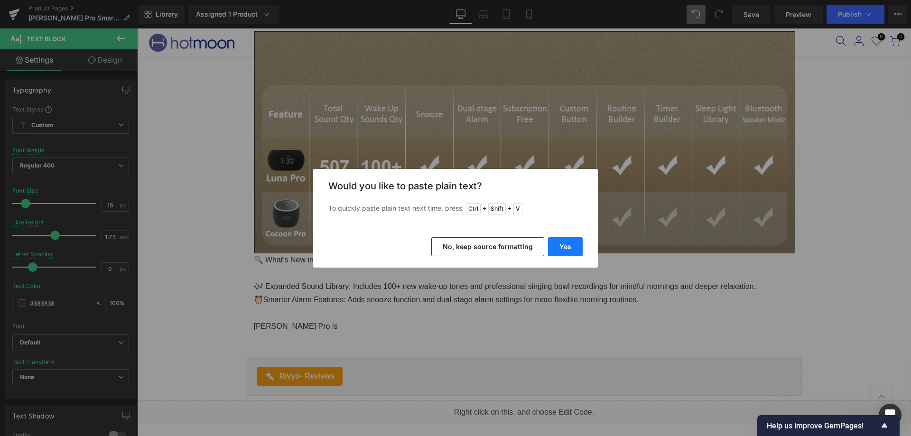
click at [572, 246] on button "Yes" at bounding box center [565, 246] width 35 height 19
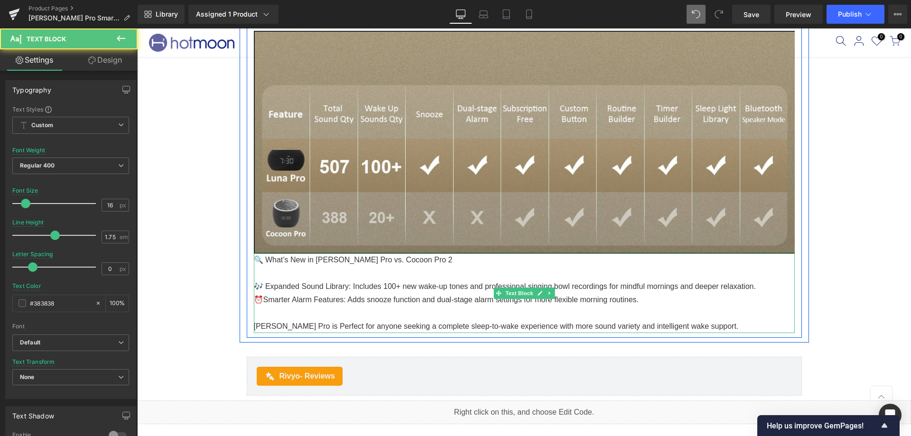
click at [296, 324] on span "[PERSON_NAME] Pro is Perfect for anyone seeking a complete sleep-to-wake experi…" at bounding box center [496, 326] width 485 height 8
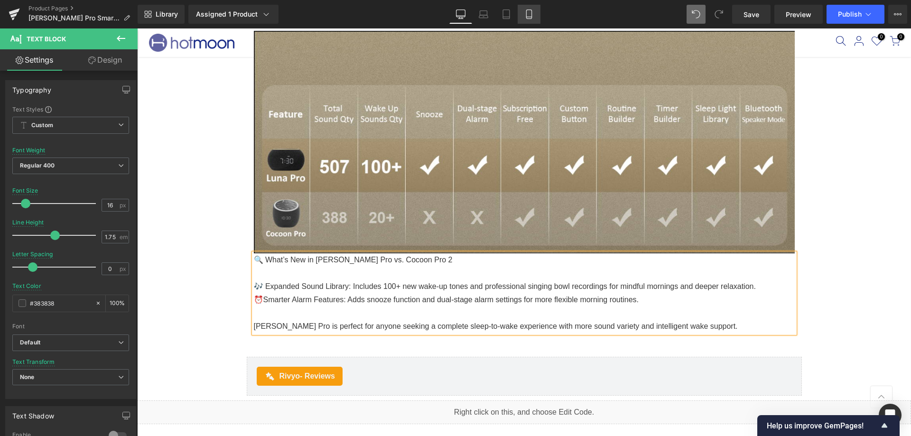
click at [523, 10] on link "Mobile" at bounding box center [529, 14] width 23 height 19
type input "14"
type input "1.8"
type input "100"
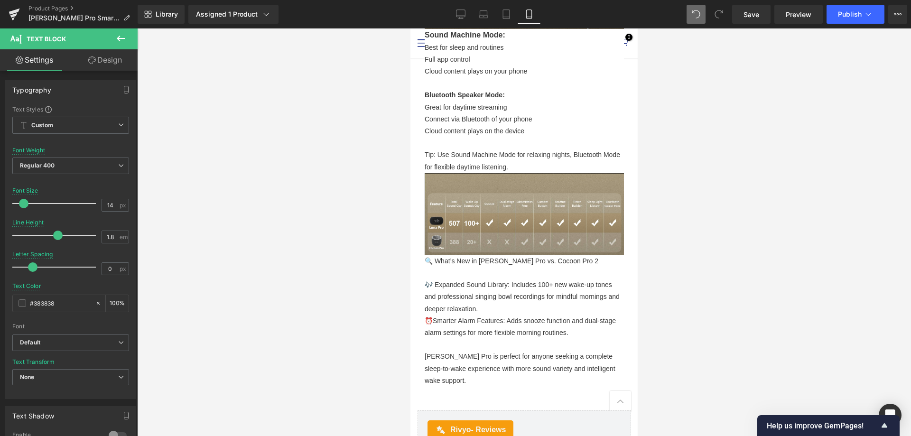
scroll to position [2039, 0]
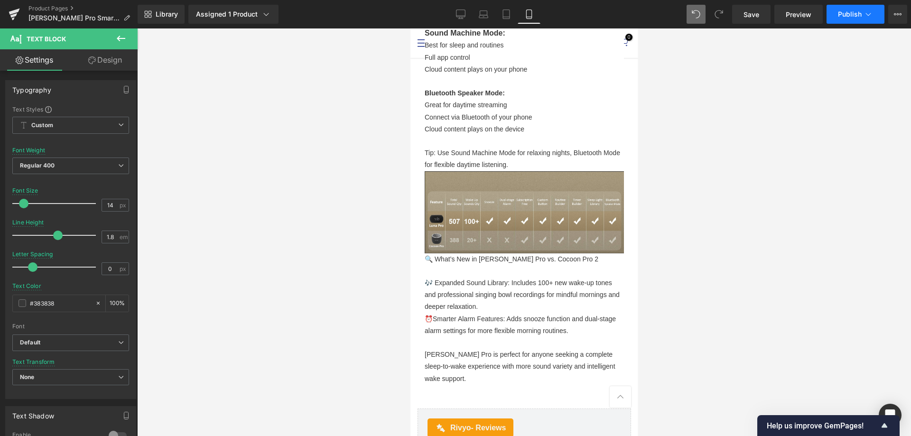
click at [849, 12] on span "Publish" at bounding box center [850, 14] width 24 height 8
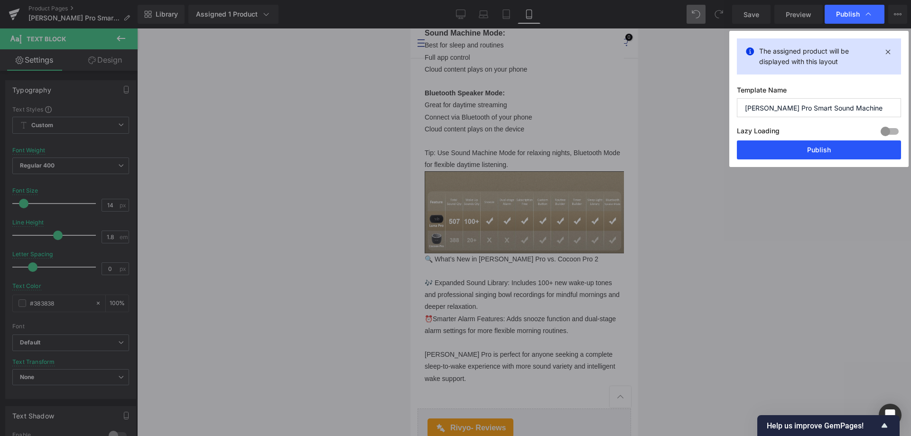
click at [782, 149] on button "Publish" at bounding box center [819, 149] width 164 height 19
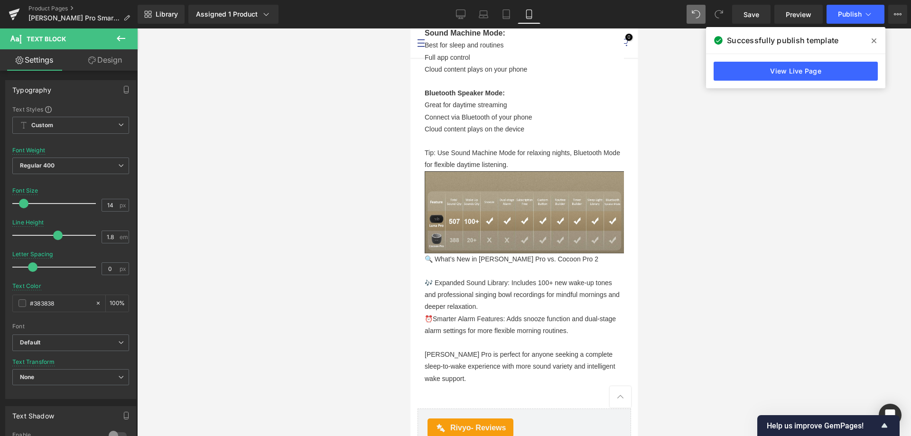
click at [744, 253] on div at bounding box center [524, 231] width 774 height 407
